Goal: Information Seeking & Learning: Find specific fact

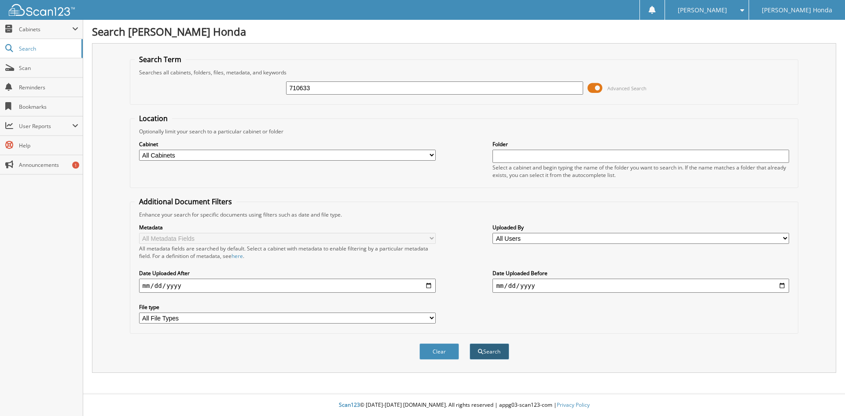
type input "710633"
click at [480, 356] on button "Search" at bounding box center [490, 351] width 40 height 16
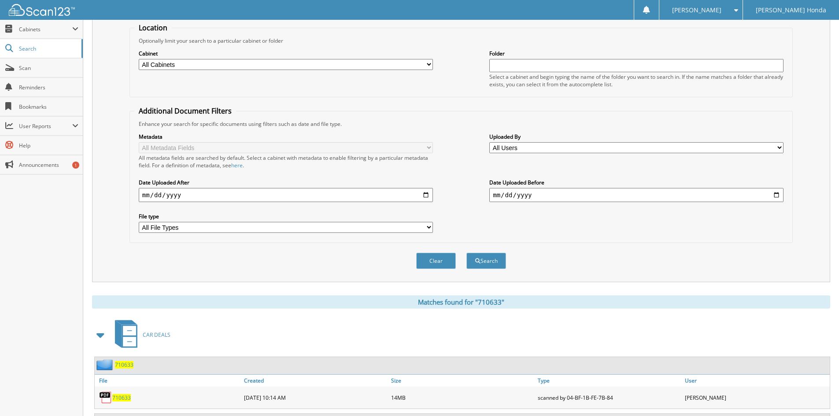
scroll to position [168, 0]
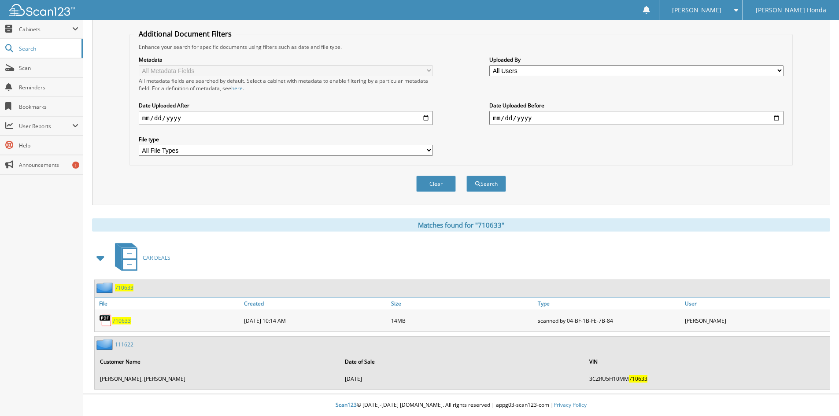
click at [125, 319] on span "710633" at bounding box center [121, 320] width 18 height 7
click at [659, 10] on div at bounding box center [646, 10] width 25 height 20
